Goal: Information Seeking & Learning: Compare options

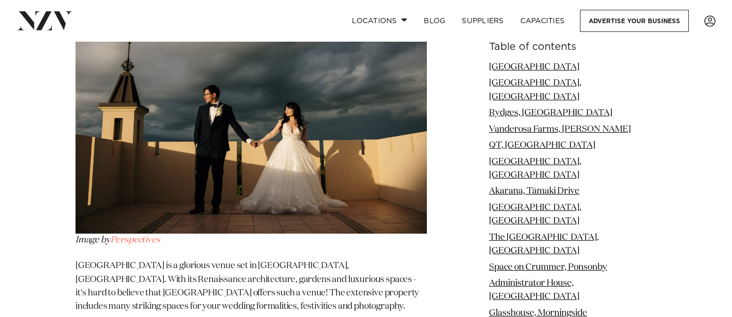
scroll to position [1825, 0]
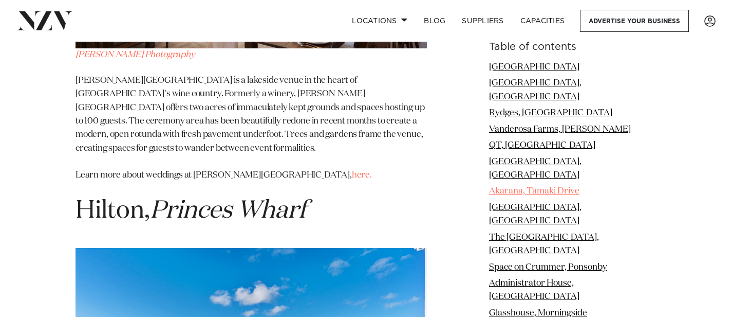
scroll to position [12199, 0]
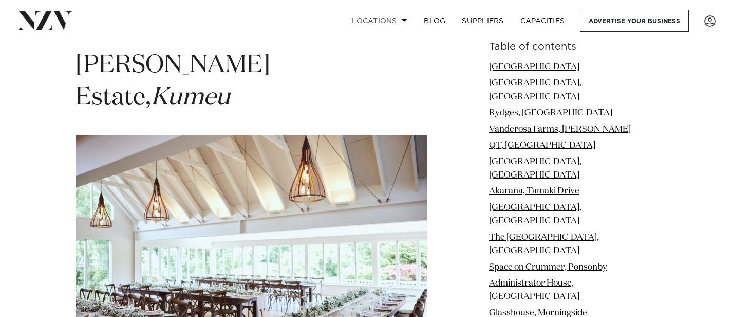
click at [383, 18] on link "Locations" at bounding box center [380, 21] width 72 height 22
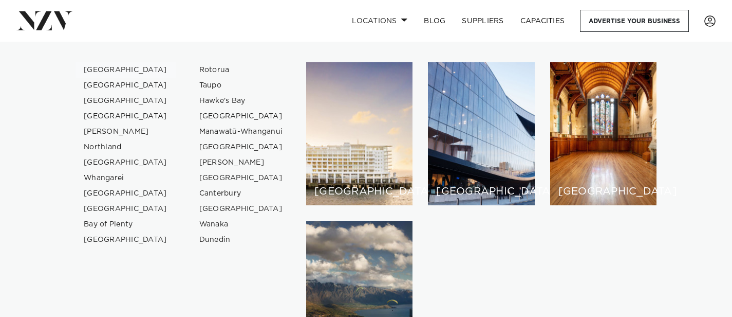
click at [102, 68] on link "[GEOGRAPHIC_DATA]" at bounding box center [126, 69] width 100 height 15
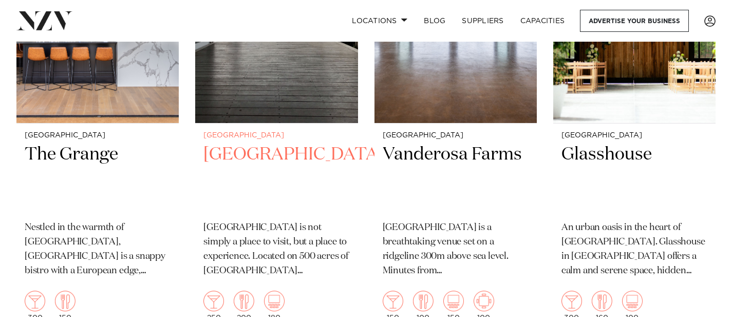
scroll to position [3224, 0]
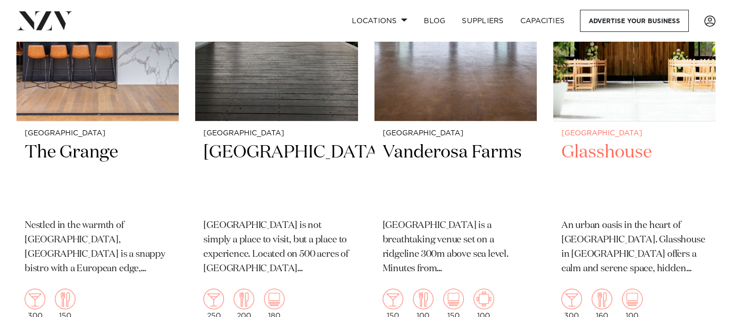
click at [618, 141] on h2 "Glasshouse" at bounding box center [635, 175] width 146 height 69
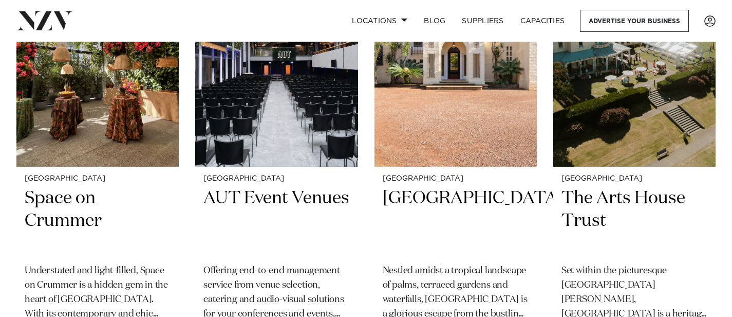
scroll to position [8913, 0]
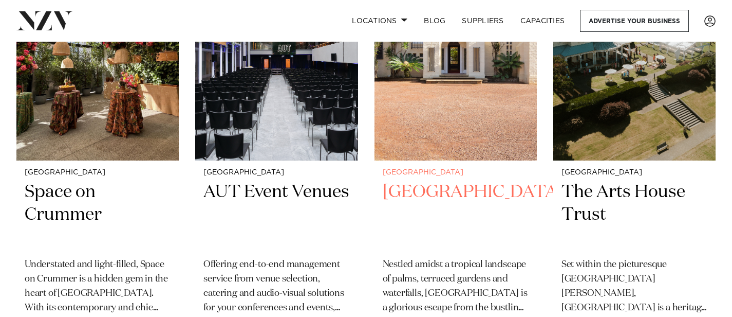
click at [449, 180] on h2 "Puketutu Island Estate" at bounding box center [456, 214] width 146 height 69
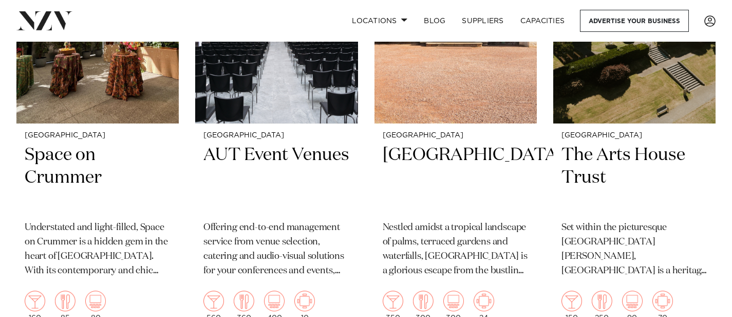
scroll to position [8985, 0]
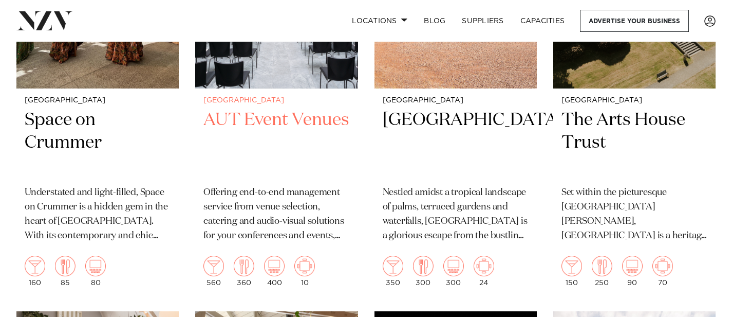
click at [247, 255] on img at bounding box center [244, 265] width 21 height 21
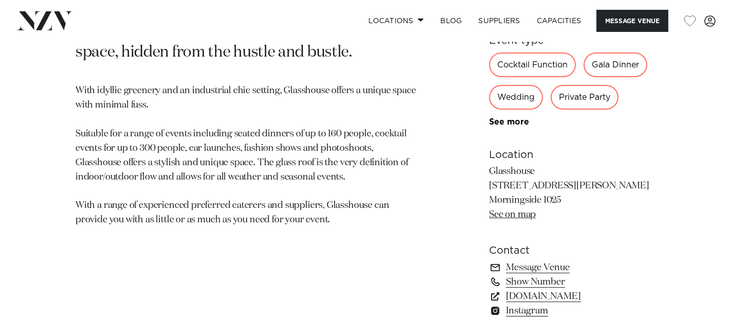
scroll to position [576, 0]
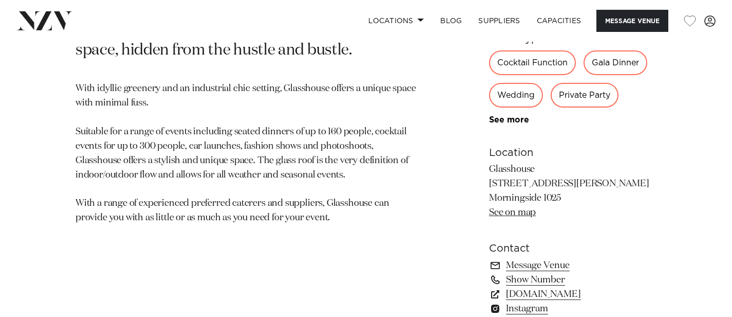
click at [522, 99] on div "Wedding" at bounding box center [516, 95] width 54 height 25
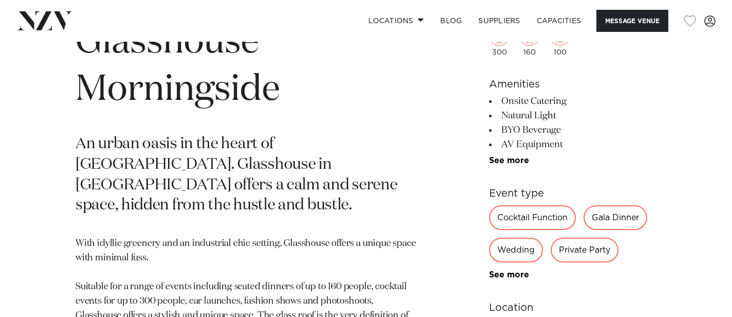
scroll to position [0, 0]
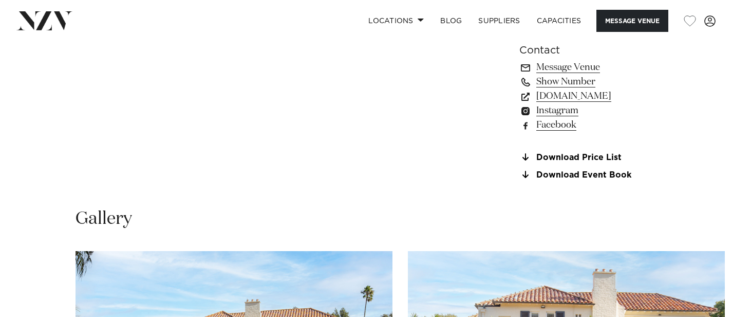
scroll to position [818, 0]
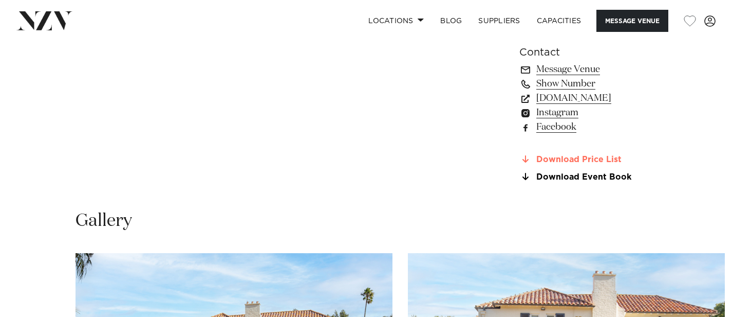
click at [539, 155] on link "Download Price List" at bounding box center [588, 159] width 137 height 9
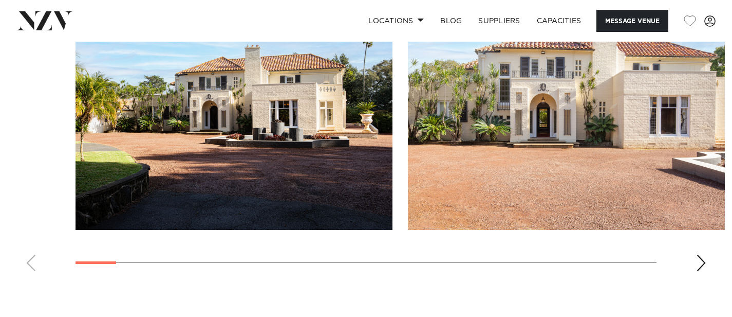
scroll to position [1076, 0]
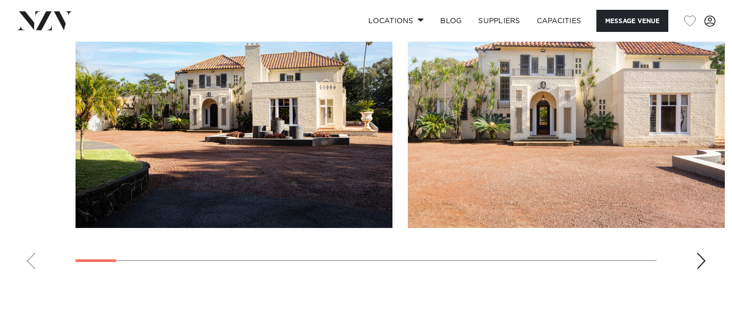
click at [706, 252] on div "Next slide" at bounding box center [701, 260] width 10 height 16
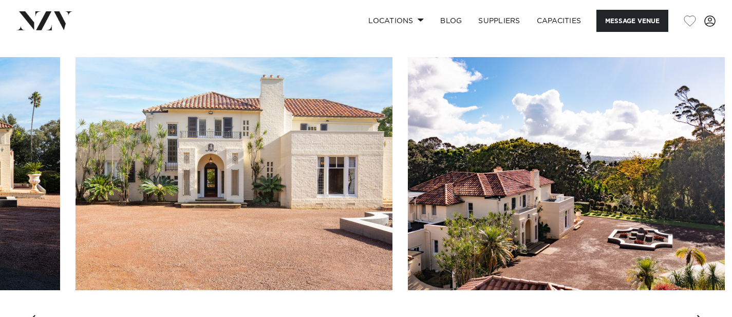
scroll to position [1001, 0]
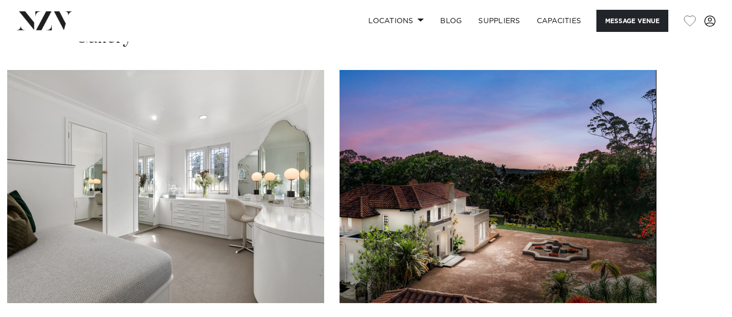
click at [702, 290] on swiper-container at bounding box center [366, 211] width 732 height 282
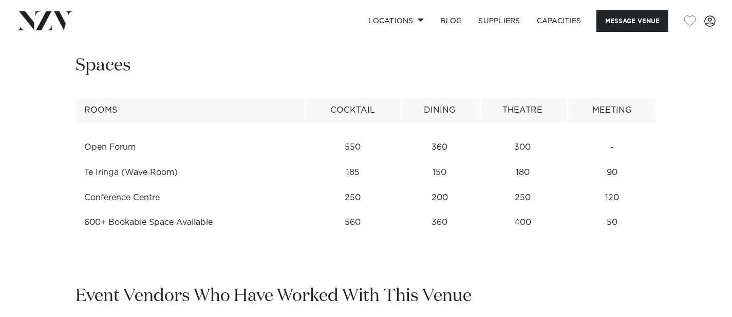
scroll to position [1286, 0]
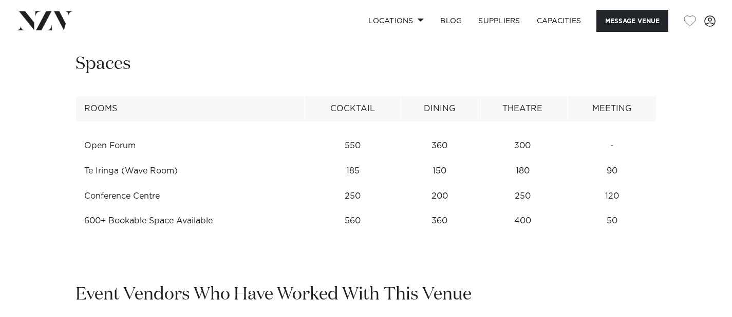
click at [445, 198] on td "200" at bounding box center [439, 195] width 77 height 25
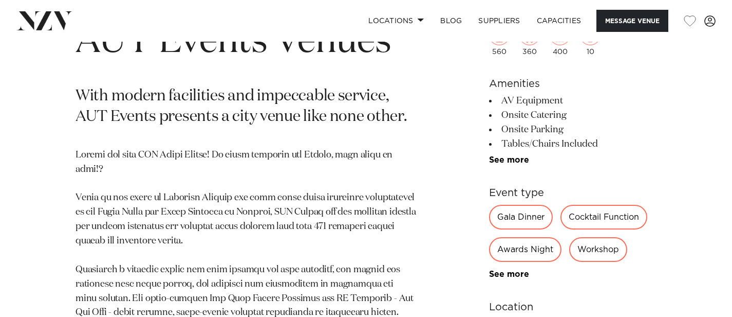
scroll to position [353, 0]
